Goal: Task Accomplishment & Management: Complete application form

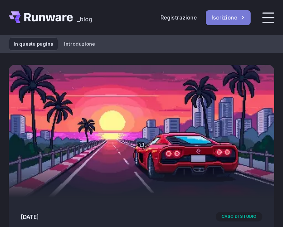
click at [232, 19] on font "Iscrizione" at bounding box center [225, 17] width 26 height 6
click at [180, 17] on font "Registrazione" at bounding box center [179, 17] width 36 height 6
